Goal: Use online tool/utility: Utilize a website feature to perform a specific function

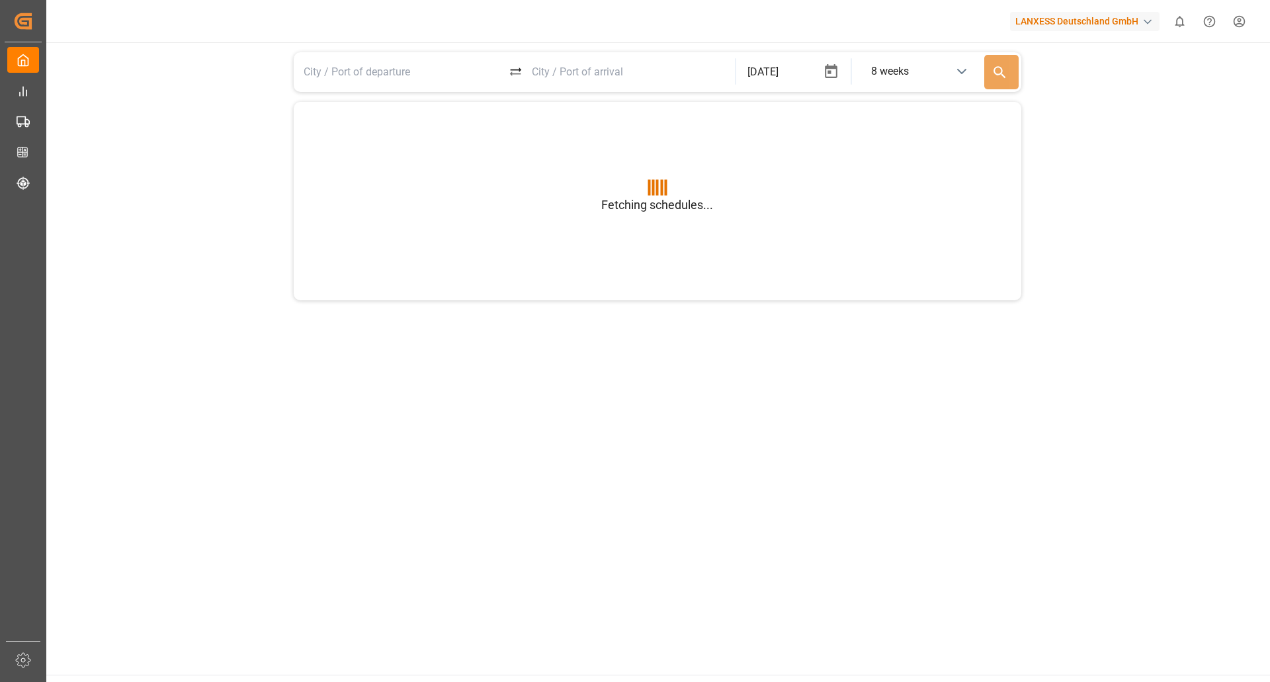
type input "BEANR"
type input "USGXX"
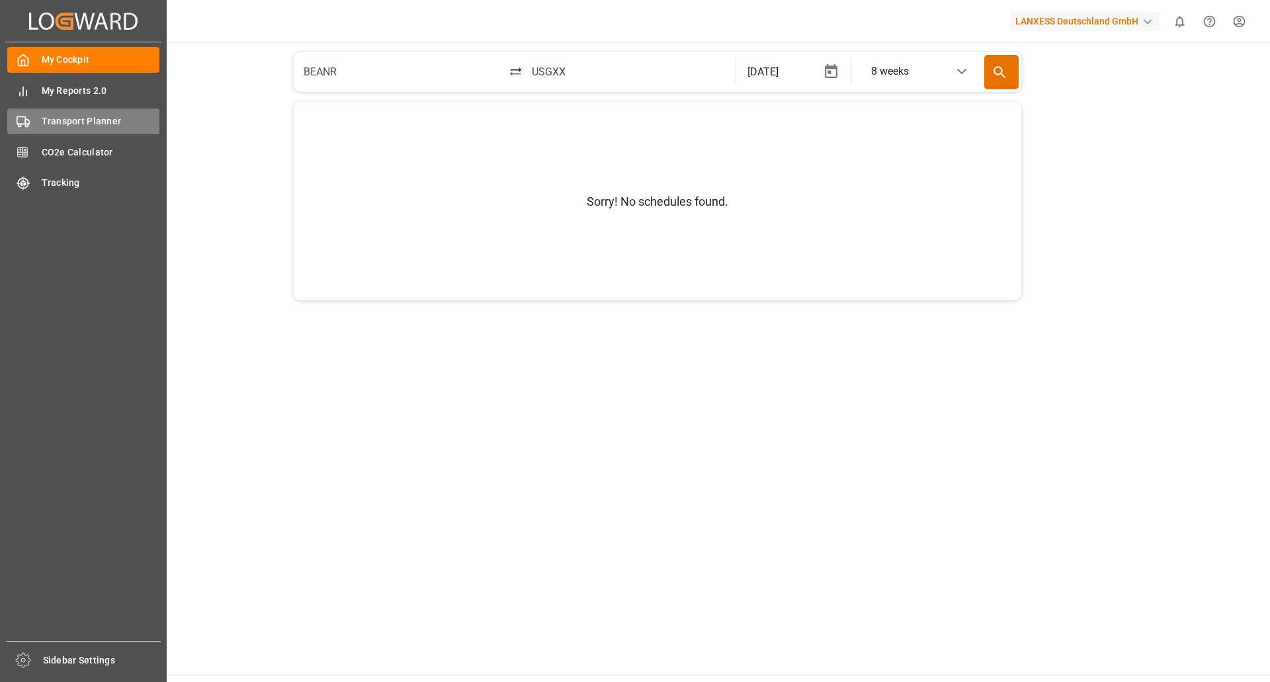
click at [64, 112] on div "Transport Planner Transport Planner" at bounding box center [83, 121] width 152 height 26
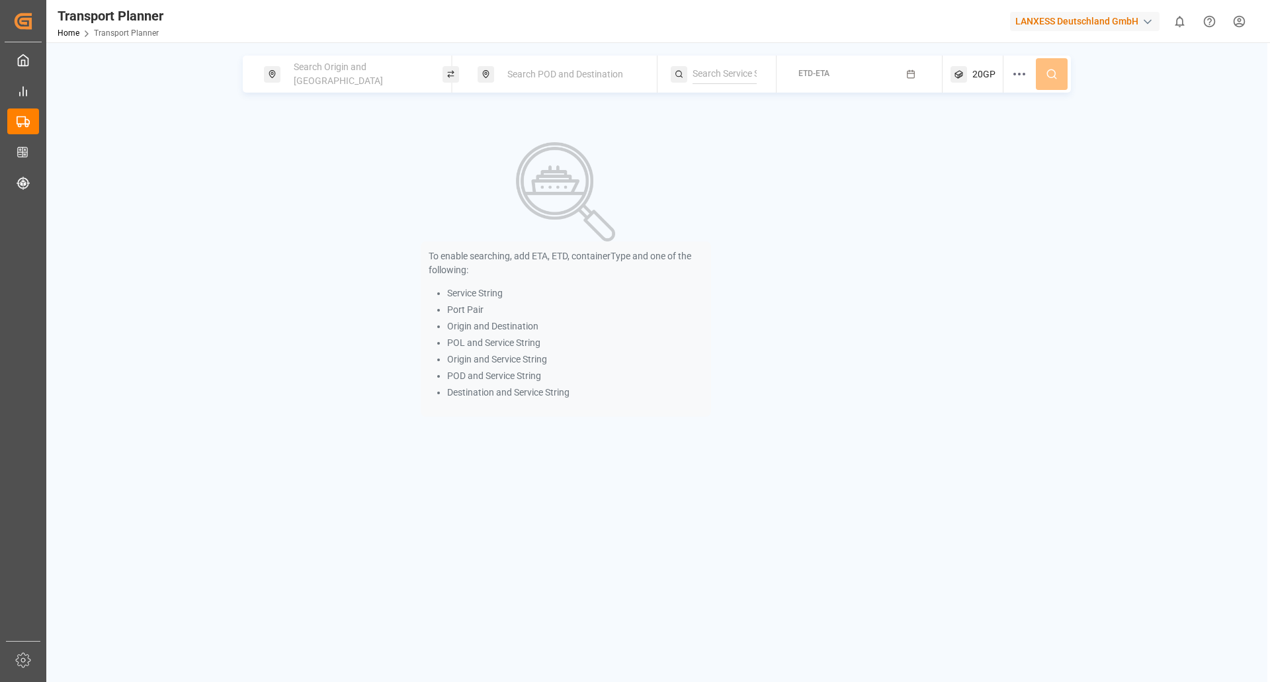
click at [341, 78] on span "Search Origin and [GEOGRAPHIC_DATA]" at bounding box center [338, 74] width 89 height 24
click at [335, 173] on input at bounding box center [345, 180] width 133 height 20
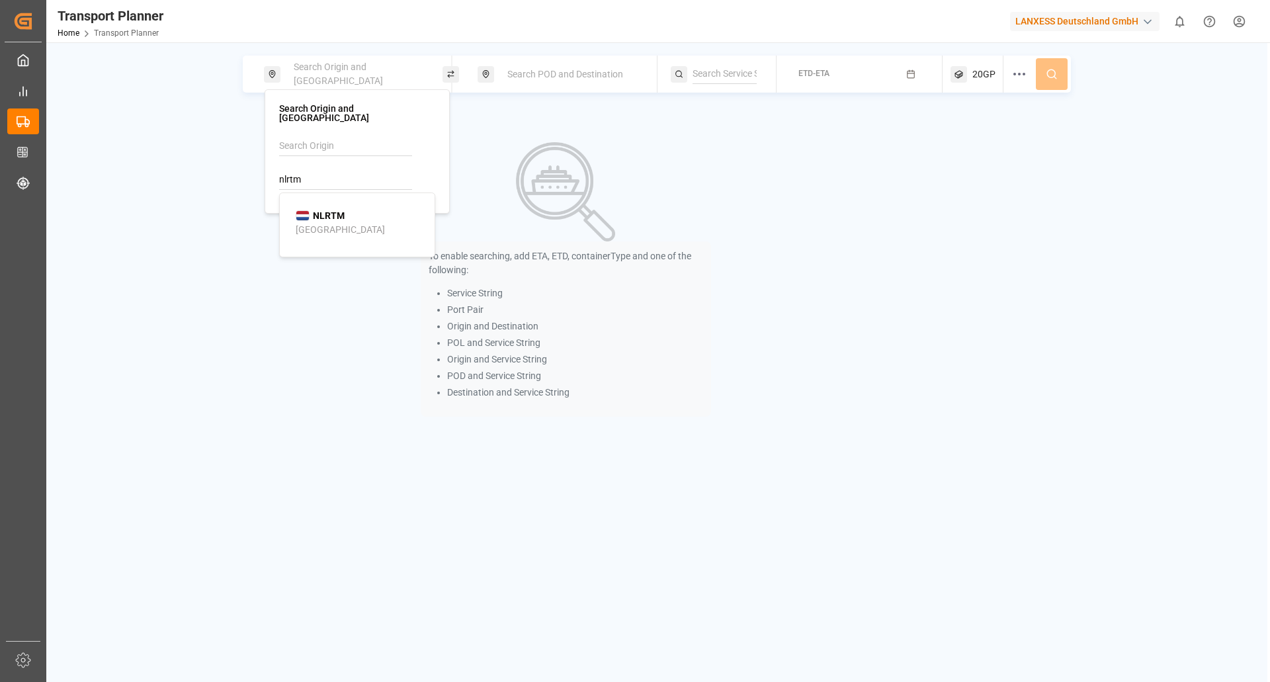
click at [333, 223] on div "[GEOGRAPHIC_DATA]" at bounding box center [340, 230] width 89 height 14
type input "NLRTM"
click at [591, 66] on div "Search POD and Destination" at bounding box center [570, 74] width 143 height 24
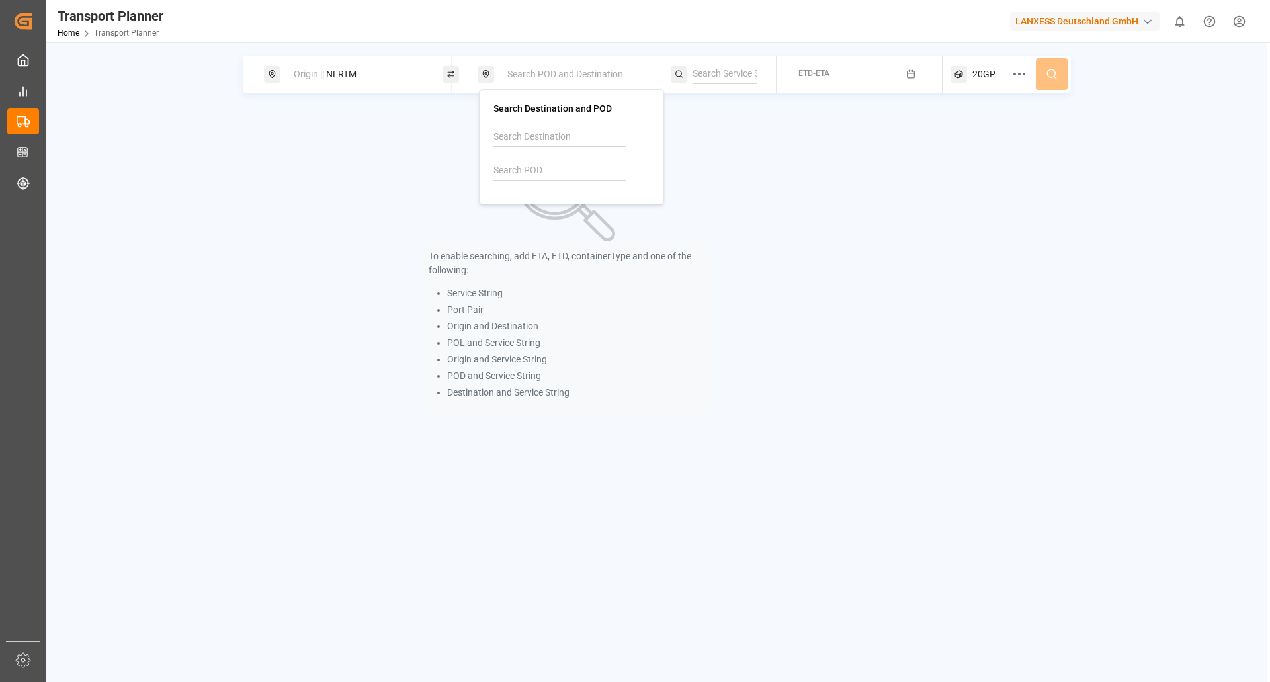
click at [521, 167] on input at bounding box center [559, 171] width 133 height 20
click at [546, 208] on b "VNSGN" at bounding box center [543, 206] width 32 height 11
type input "VNSGN"
click at [825, 81] on div "ETD-ETA" at bounding box center [813, 74] width 31 height 17
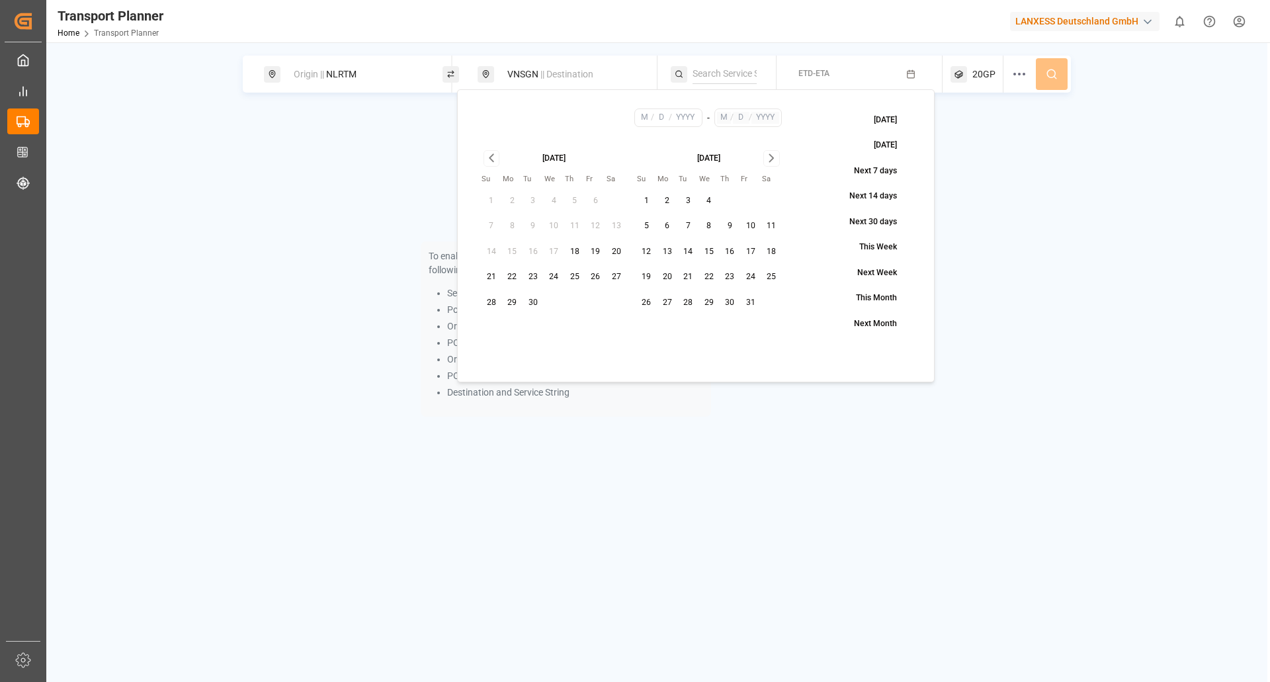
click at [744, 272] on button "24" at bounding box center [750, 277] width 21 height 21
type input "10"
type input "24"
type input "2025"
click at [769, 151] on icon "Go to next month" at bounding box center [771, 158] width 15 height 16
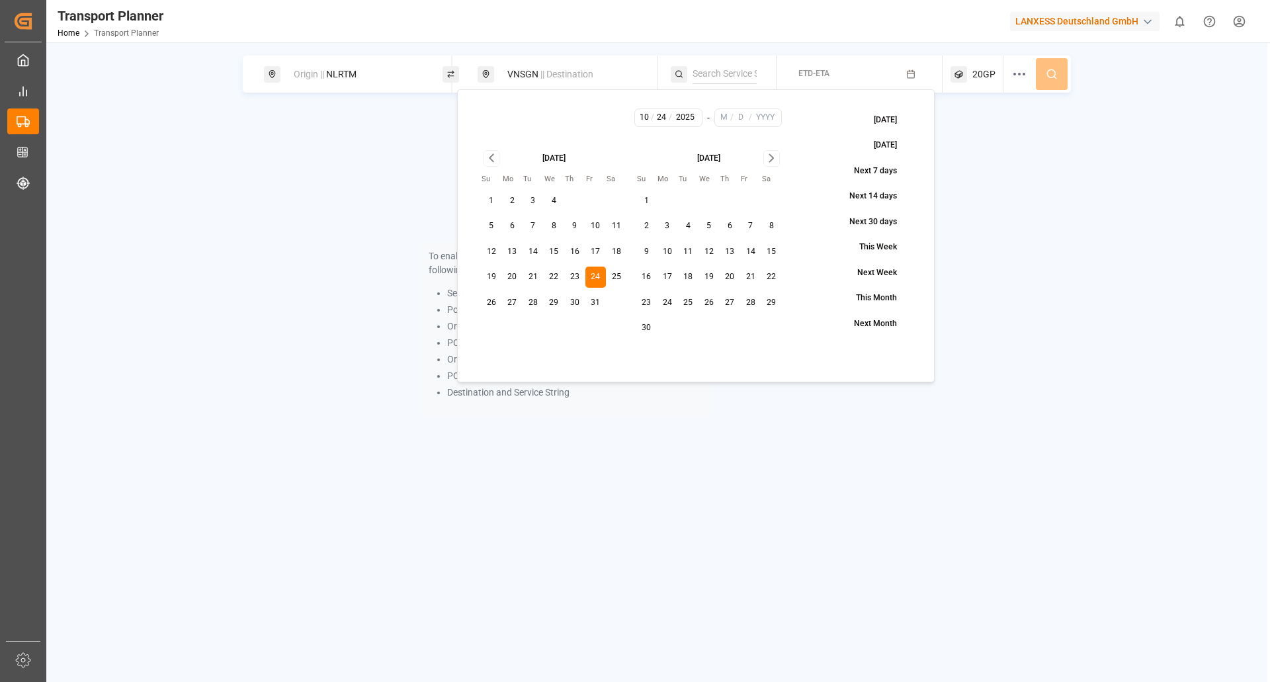
click at [769, 151] on icon "Go to next month" at bounding box center [771, 158] width 15 height 16
click at [706, 297] on button "31" at bounding box center [708, 302] width 21 height 21
type input "12"
type input "31"
type input "2025"
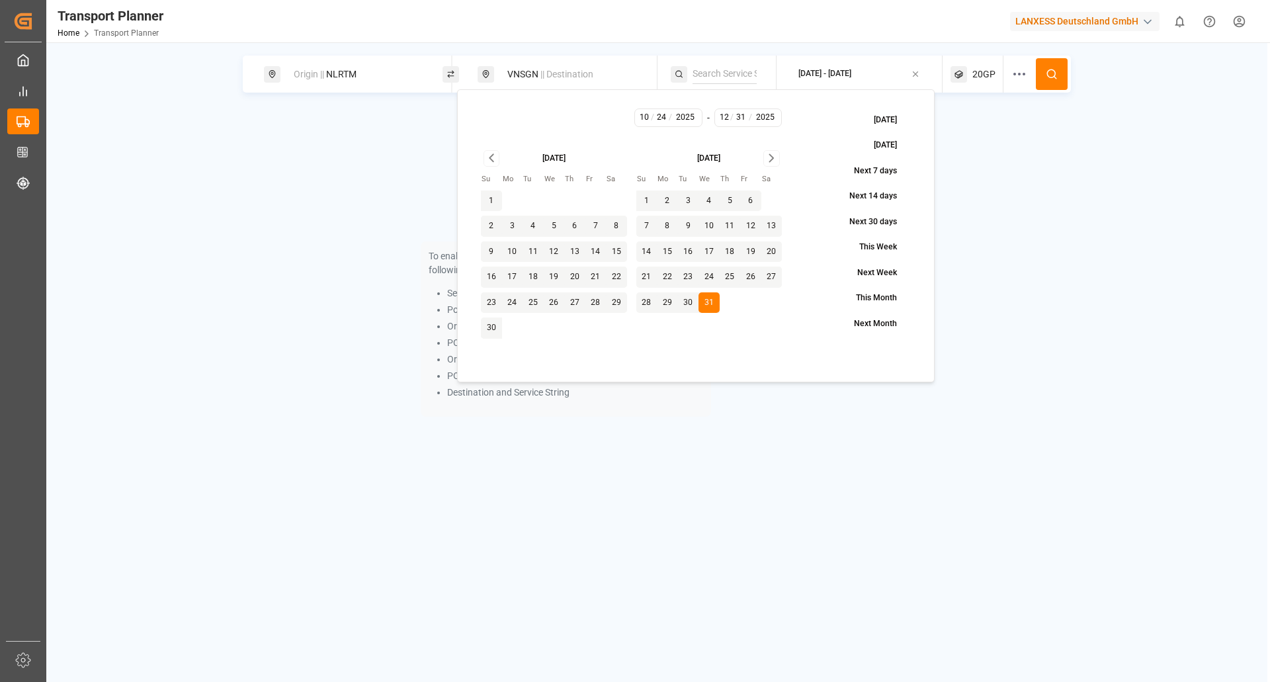
click at [1055, 74] on circle at bounding box center [1051, 73] width 8 height 8
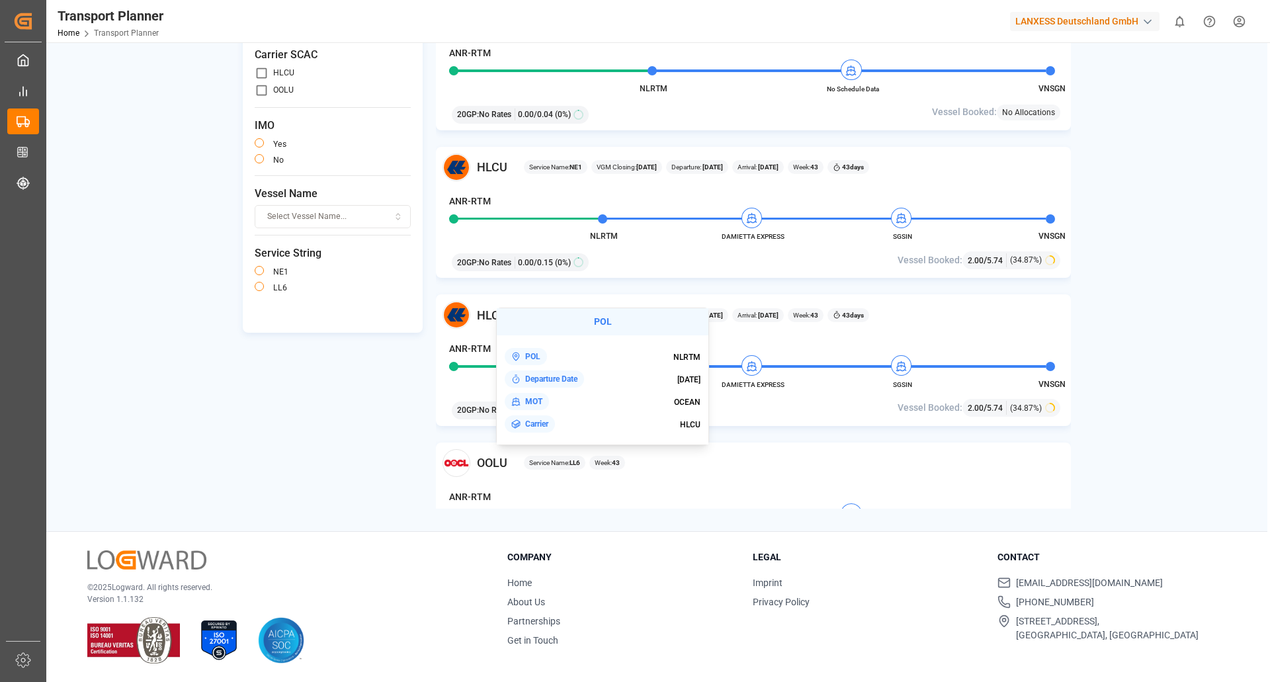
scroll to position [265, 0]
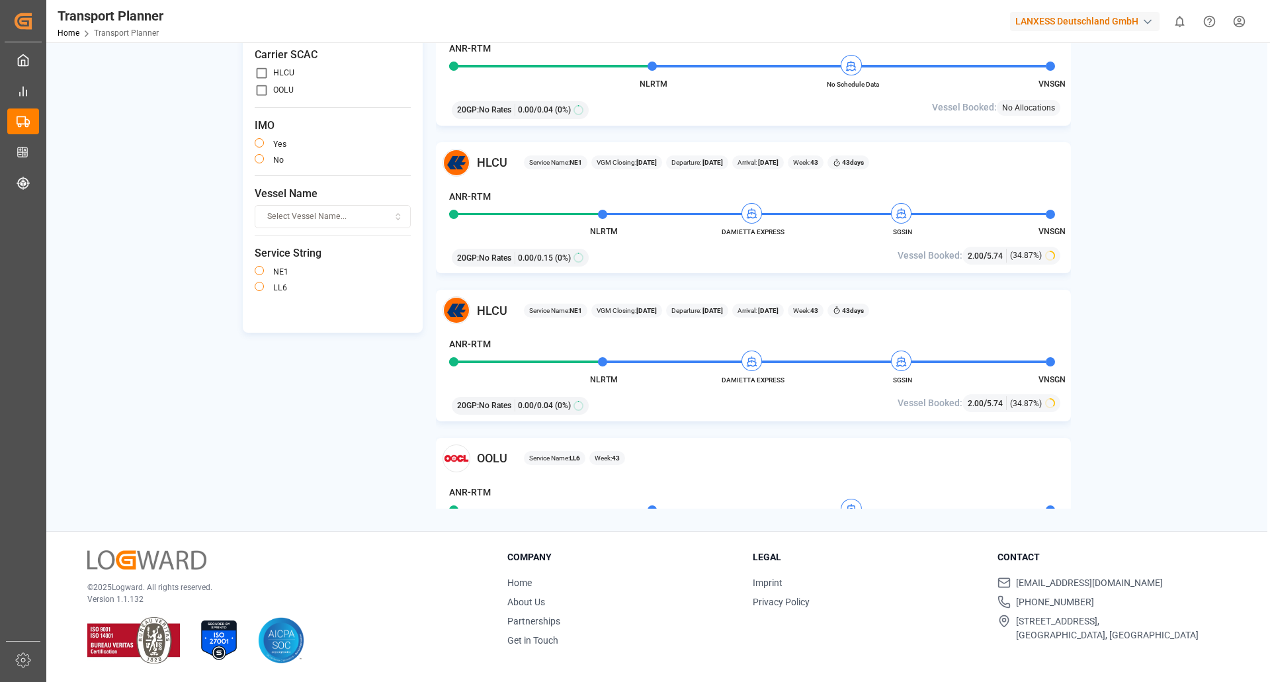
click at [686, 258] on div "20GP : No Rates 0.00 / 0.15 (0%)" at bounding box center [650, 255] width 407 height 22
drag, startPoint x: 784, startPoint y: 377, endPoint x: 718, endPoint y: 380, distance: 66.9
click at [718, 380] on span "DAMIETTA EXPRESS" at bounding box center [753, 380] width 73 height 10
copy span "DAMIETTA EXPRESS"
